Goal: Task Accomplishment & Management: Manage account settings

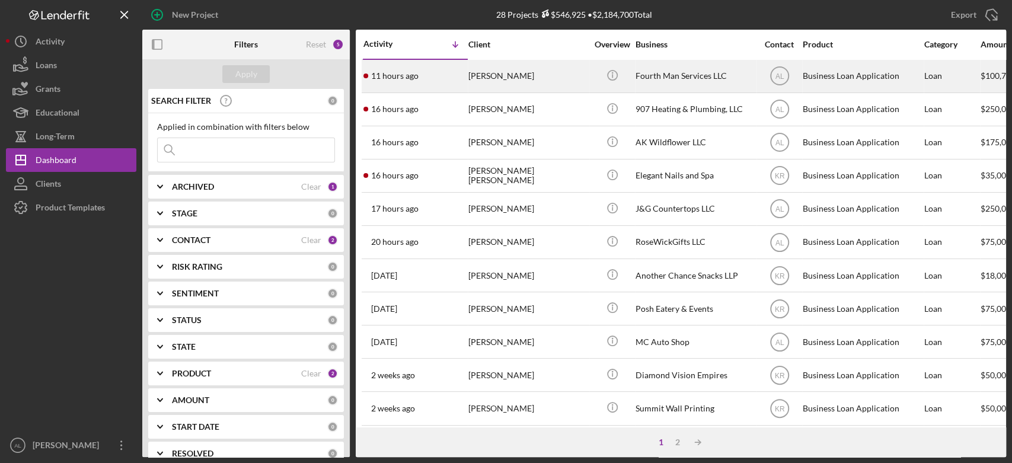
click at [431, 89] on div "11 hours ago Justin Short" at bounding box center [415, 75] width 104 height 31
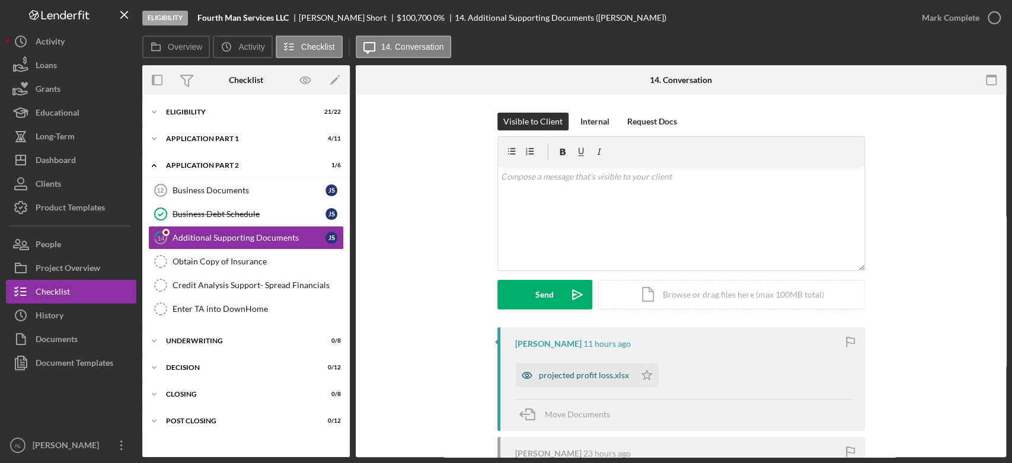
click at [560, 382] on div "projected profit loss.xlsx" at bounding box center [575, 375] width 120 height 24
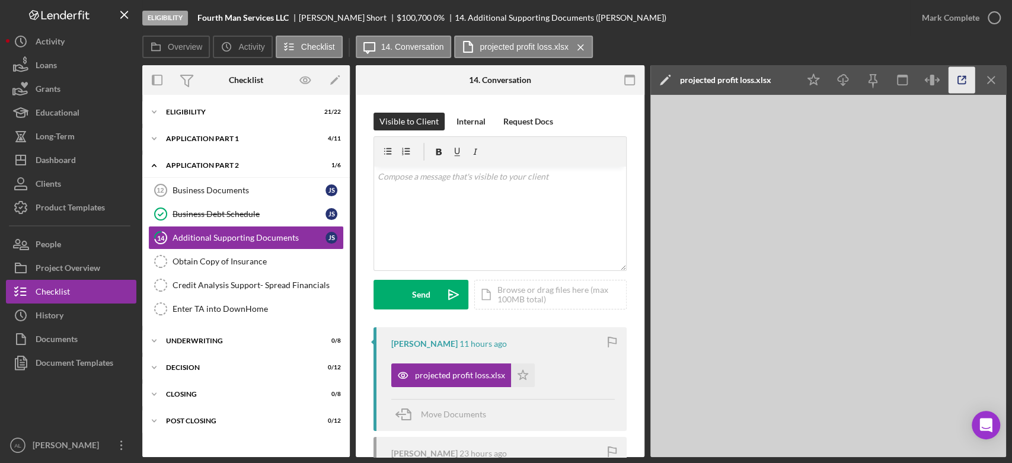
click at [972, 82] on icon "button" at bounding box center [961, 80] width 27 height 27
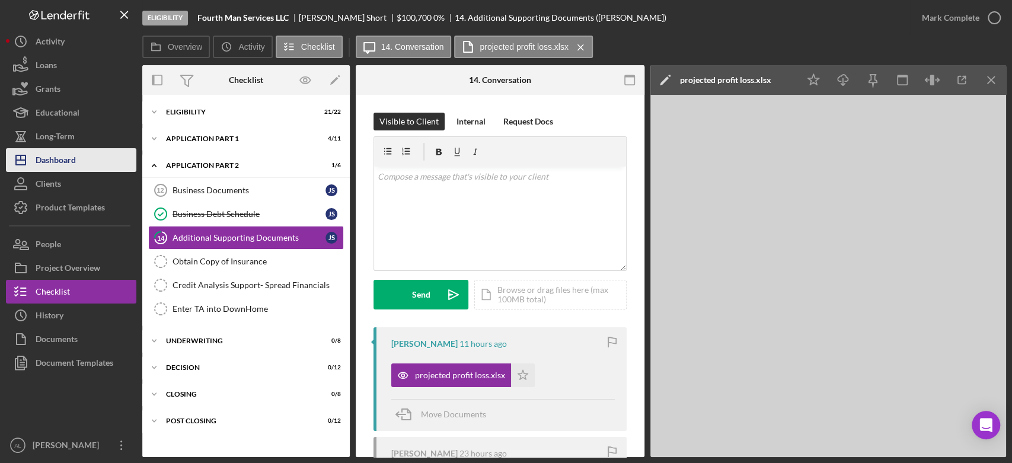
click at [90, 158] on button "Icon/Dashboard Dashboard" at bounding box center [71, 160] width 130 height 24
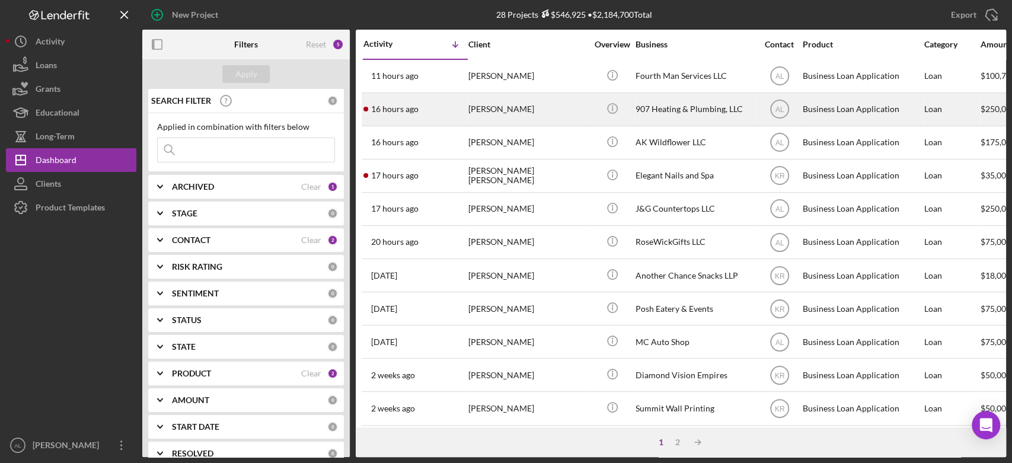
click at [439, 114] on div "16 hours ago Everett Knudsen" at bounding box center [415, 109] width 104 height 31
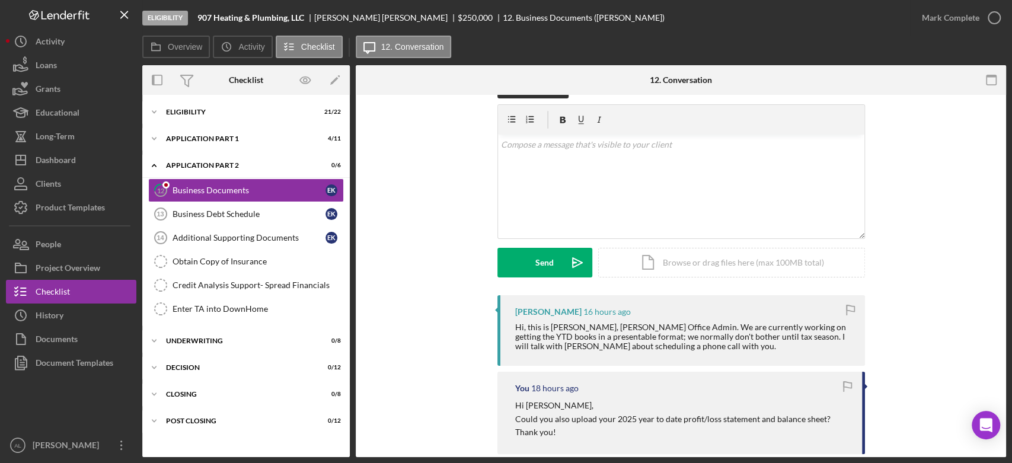
scroll to position [42, 0]
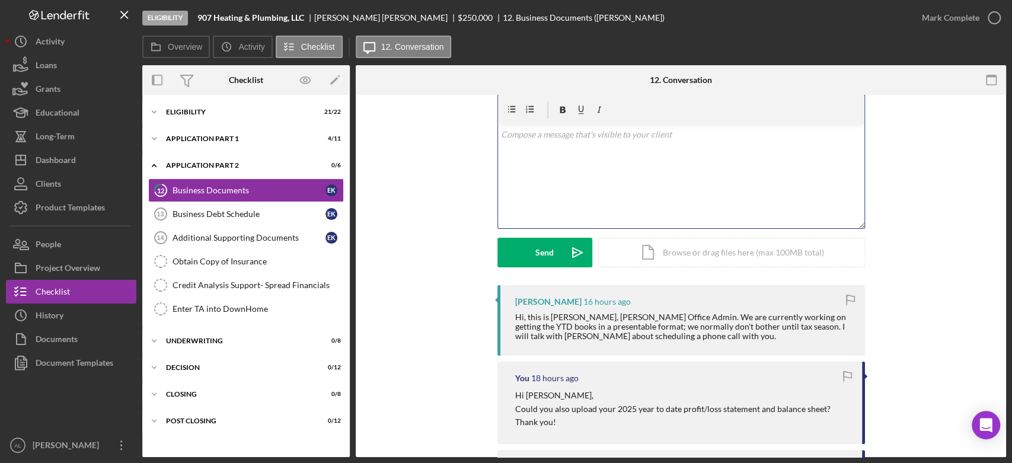
click at [550, 170] on div "v Color teal Color pink Remove color Add row above Add row below Add column bef…" at bounding box center [681, 176] width 366 height 104
click at [544, 269] on div "Visible to Client Internal Request Docs v Color teal Color pink Remove color Ad…" at bounding box center [681, 178] width 368 height 215
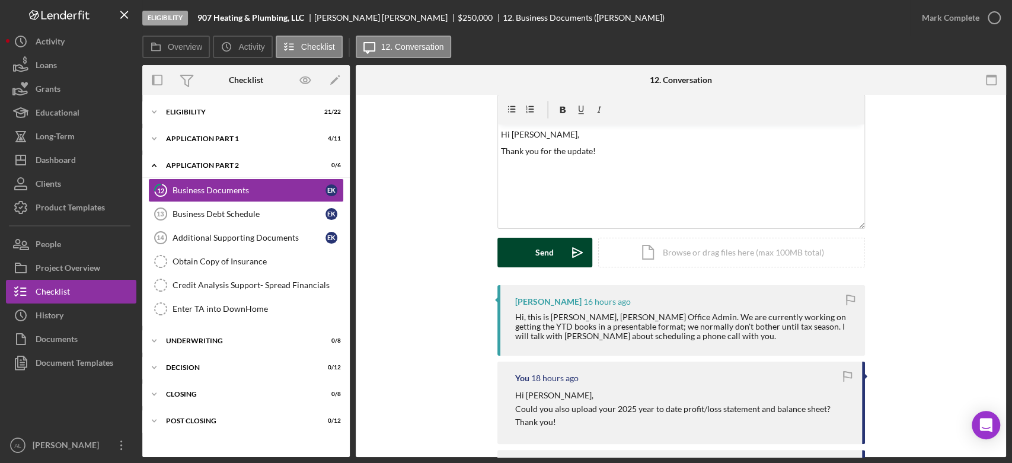
click at [545, 255] on div "Send" at bounding box center [544, 253] width 18 height 30
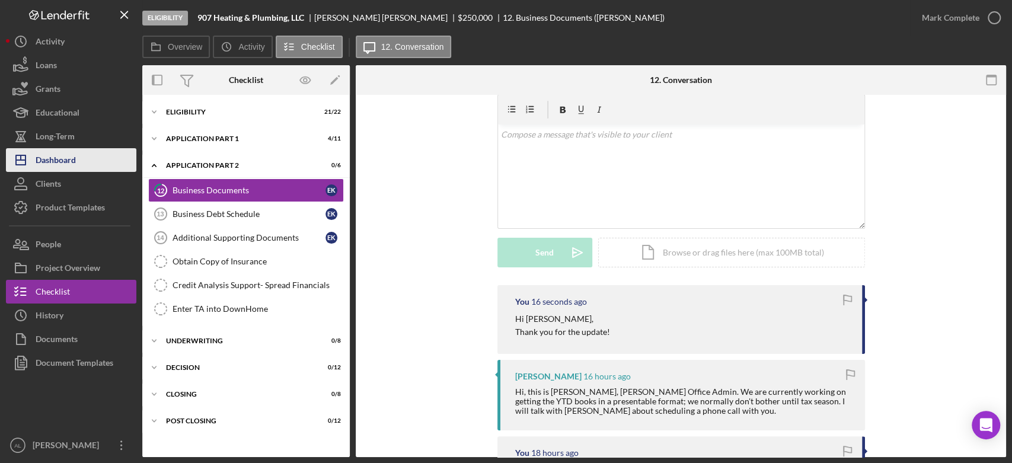
click at [71, 153] on div "Dashboard" at bounding box center [56, 161] width 40 height 27
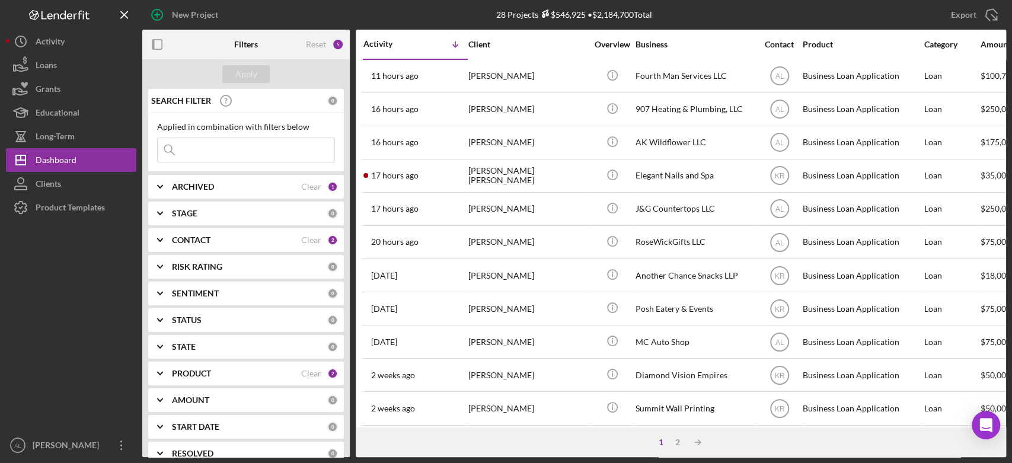
click at [122, 239] on div at bounding box center [71, 326] width 130 height 214
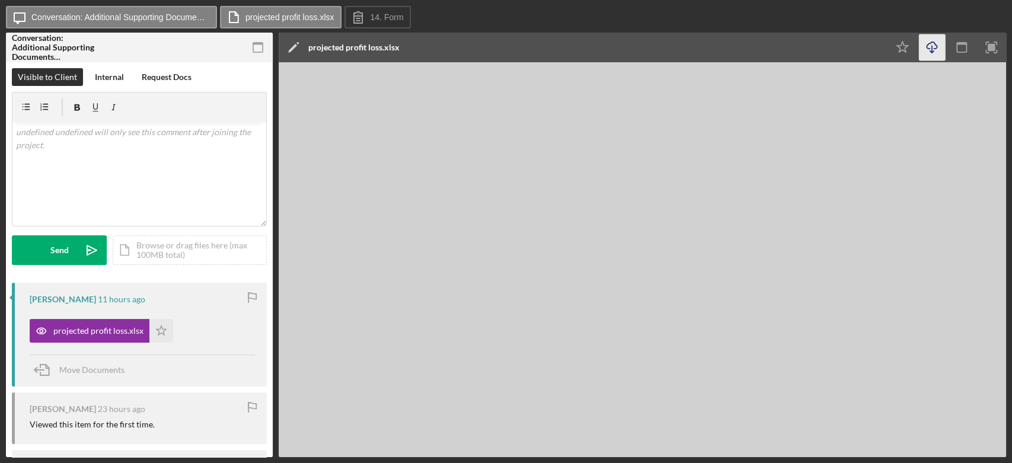
click at [934, 52] on icon "Icon/Download" at bounding box center [932, 47] width 27 height 27
